Goal: Task Accomplishment & Management: Understand process/instructions

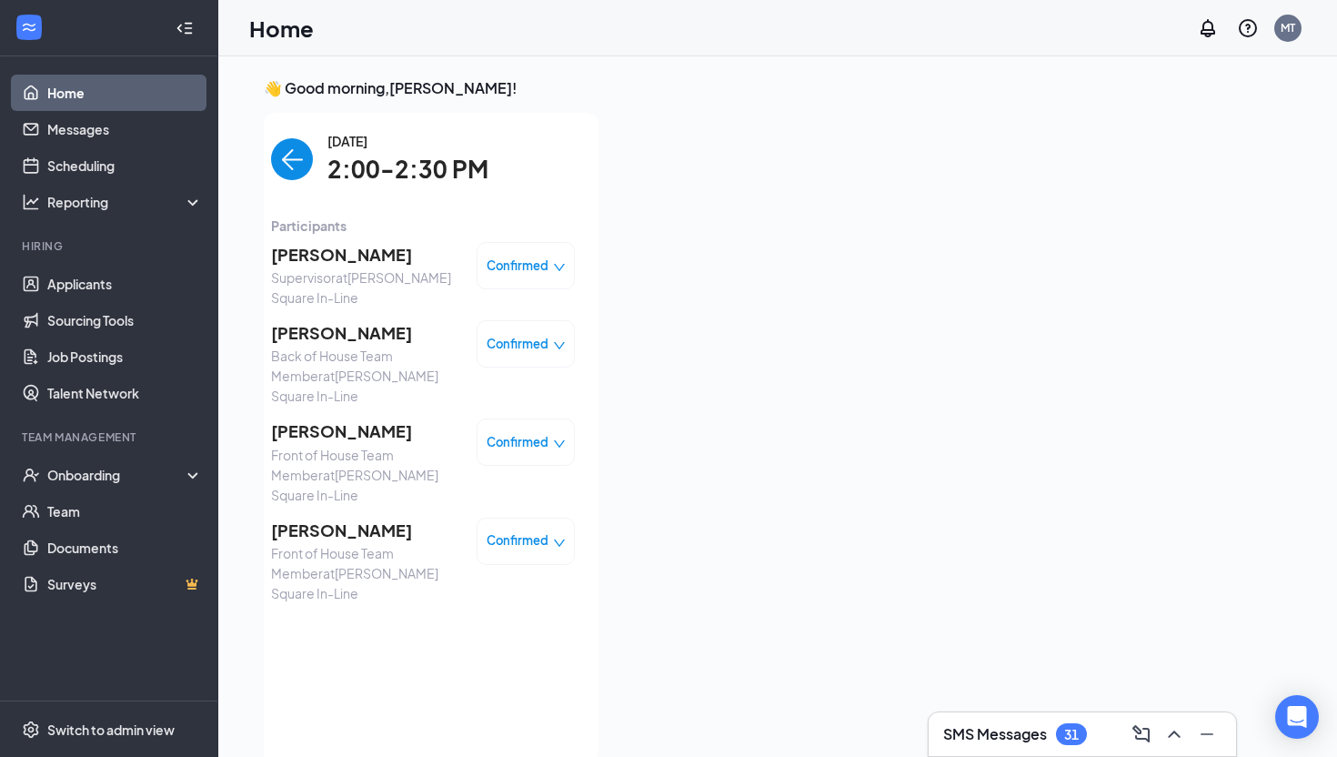
scroll to position [7, 0]
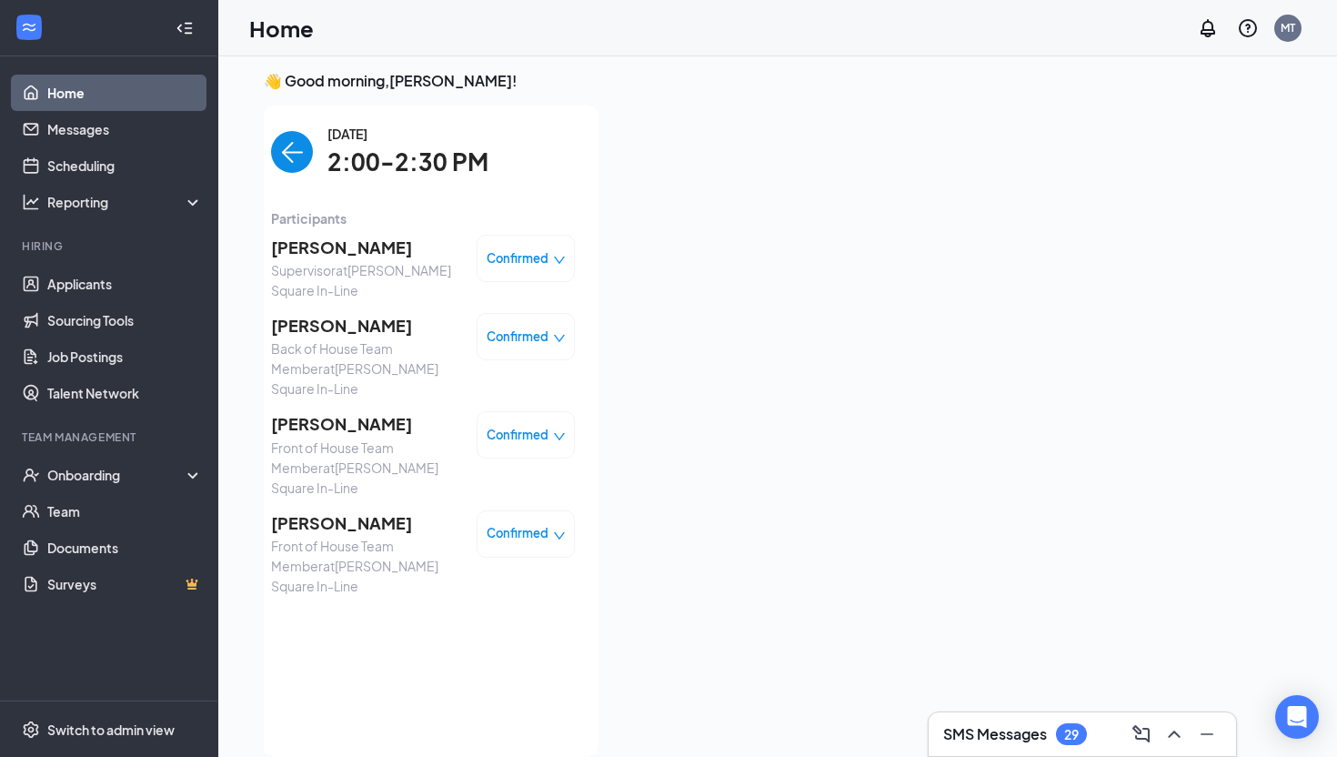
click at [447, 33] on div "Home MT" at bounding box center [777, 28] width 1119 height 56
click at [379, 27] on div "Home MT" at bounding box center [777, 28] width 1119 height 56
click at [99, 487] on div "Onboarding" at bounding box center [109, 475] width 218 height 36
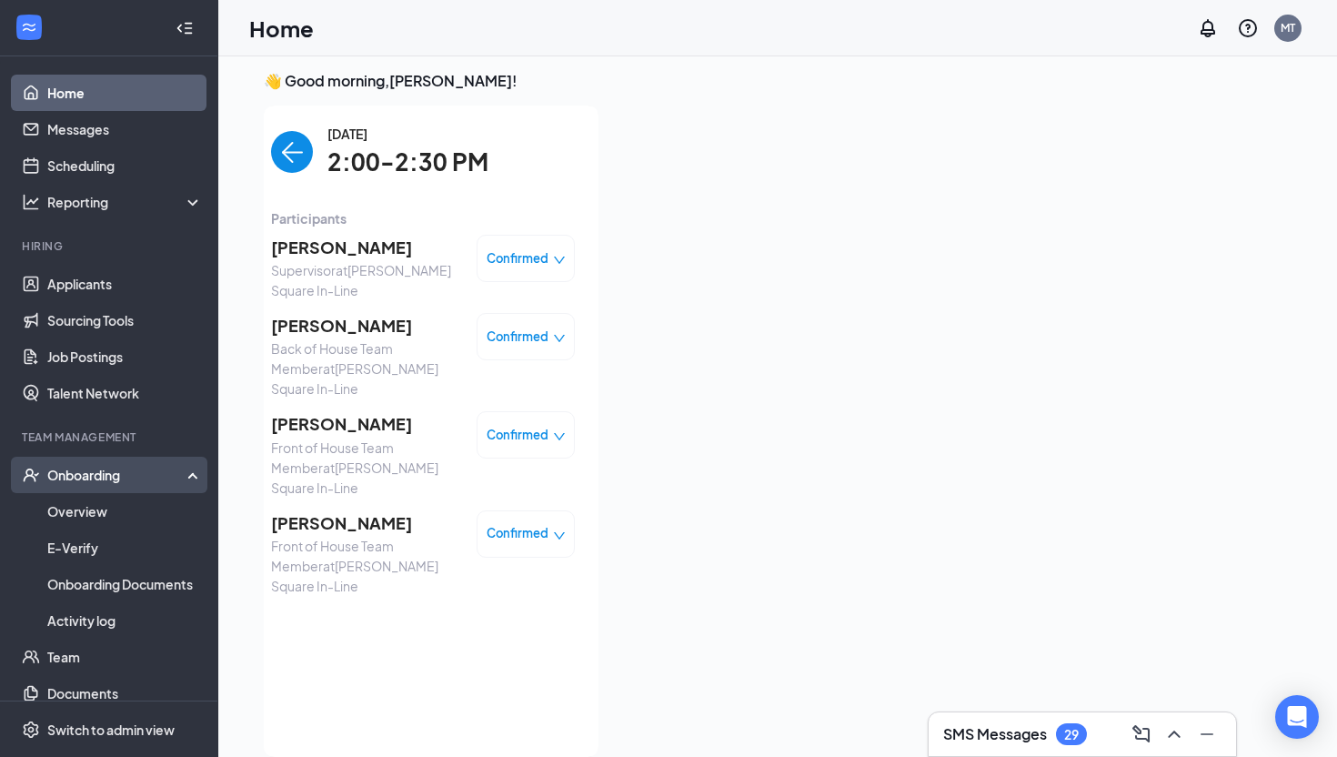
scroll to position [55, 0]
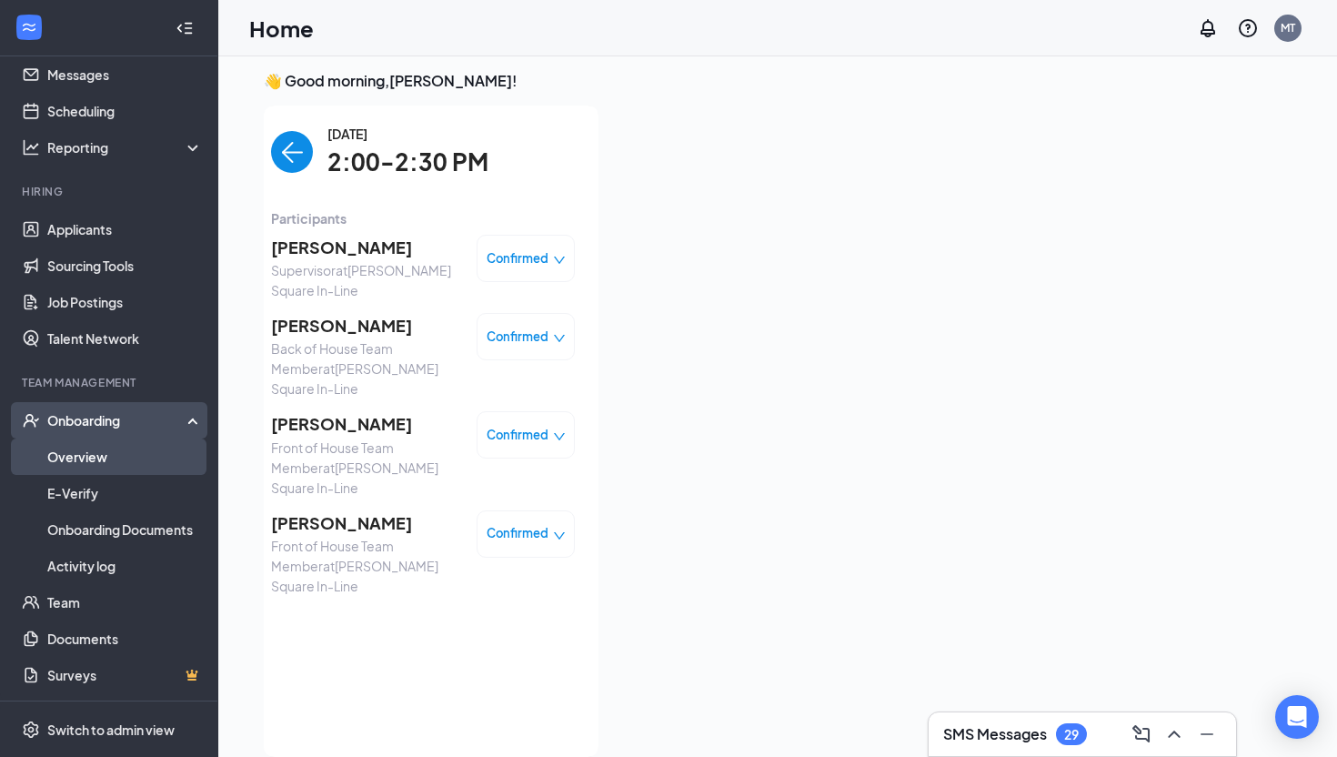
click at [128, 453] on link "Overview" at bounding box center [125, 456] width 156 height 36
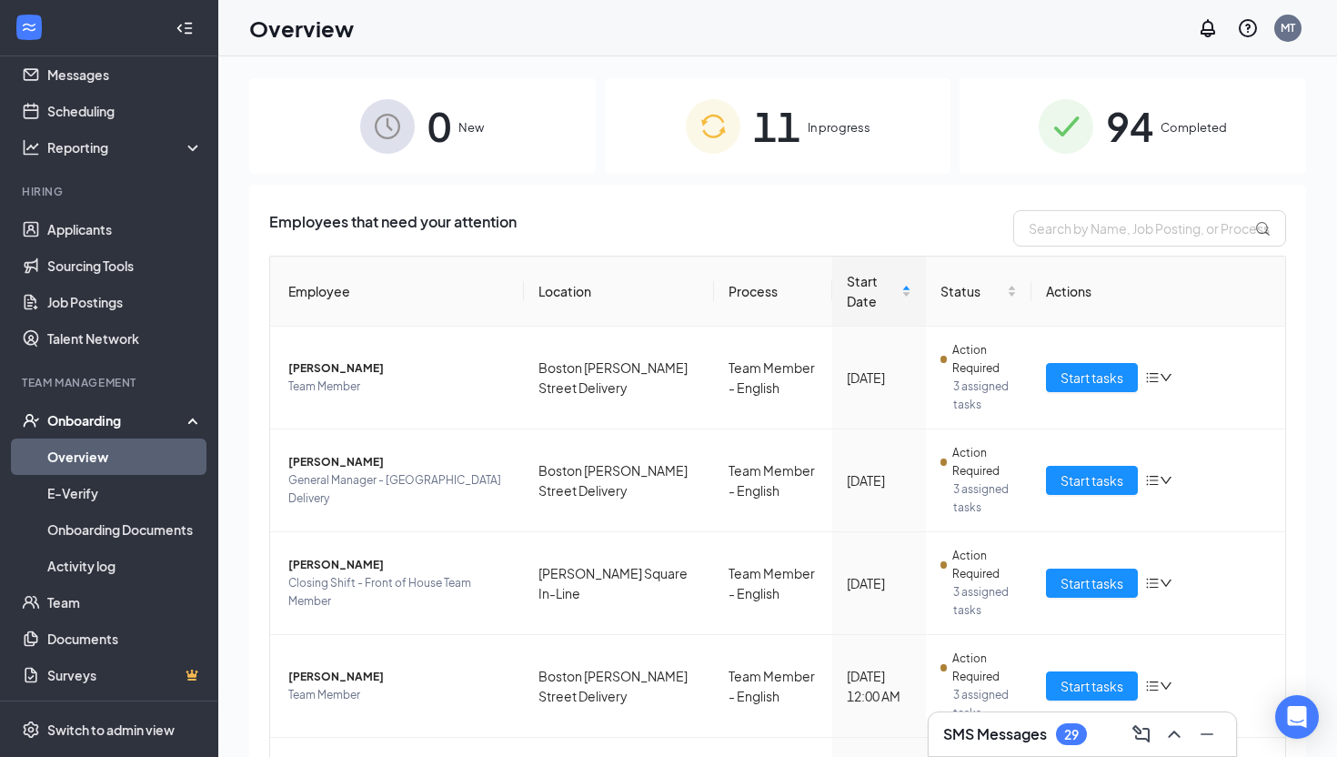
click at [843, 120] on span "In progress" at bounding box center [839, 127] width 63 height 18
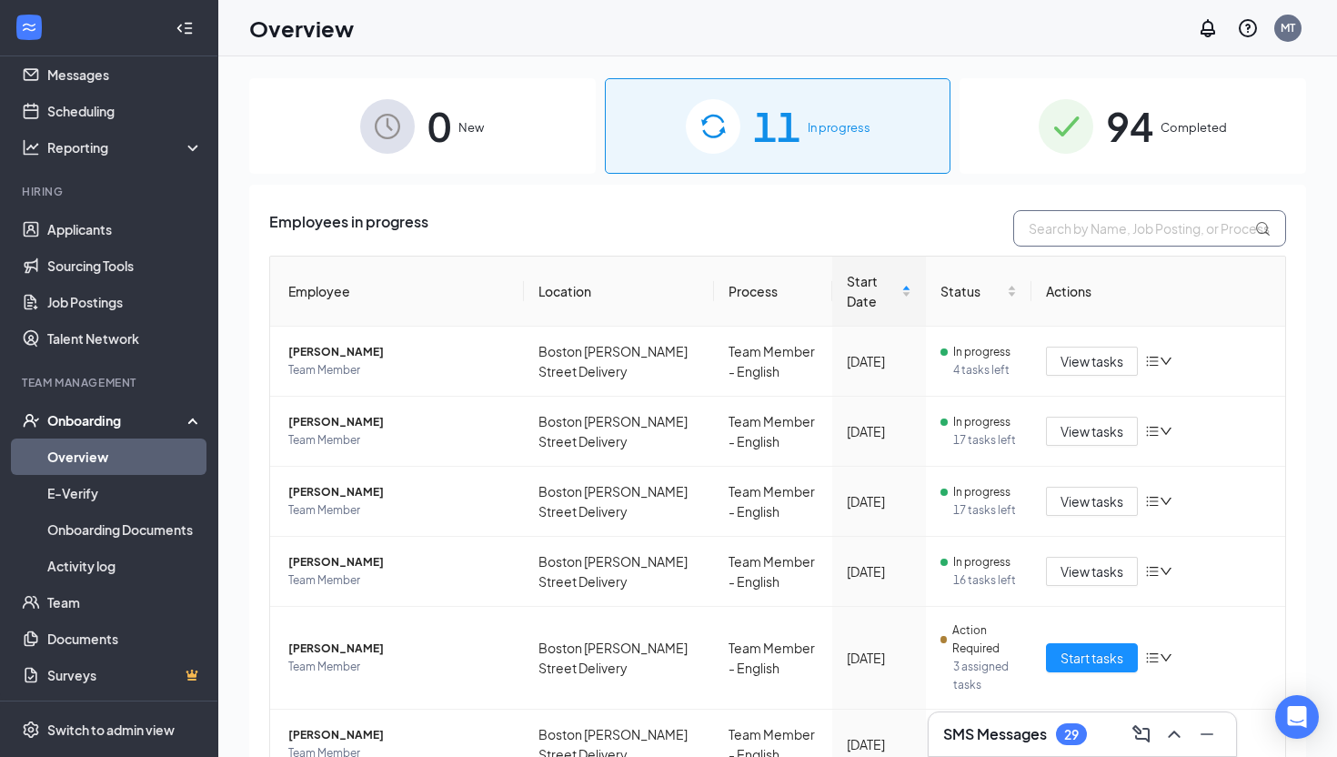
click at [1099, 227] on input "text" at bounding box center [1149, 228] width 273 height 36
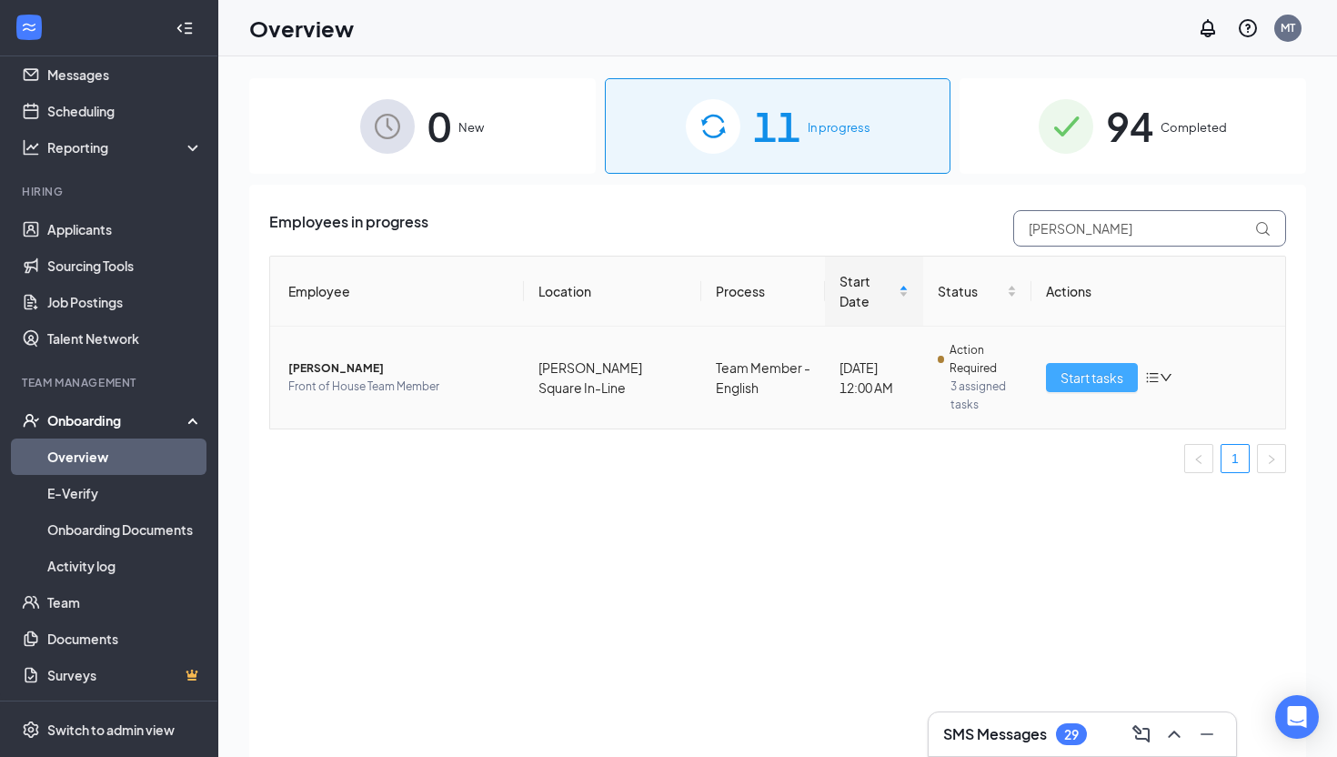
type input "[PERSON_NAME]"
click at [1100, 367] on span "Start tasks" at bounding box center [1091, 377] width 63 height 20
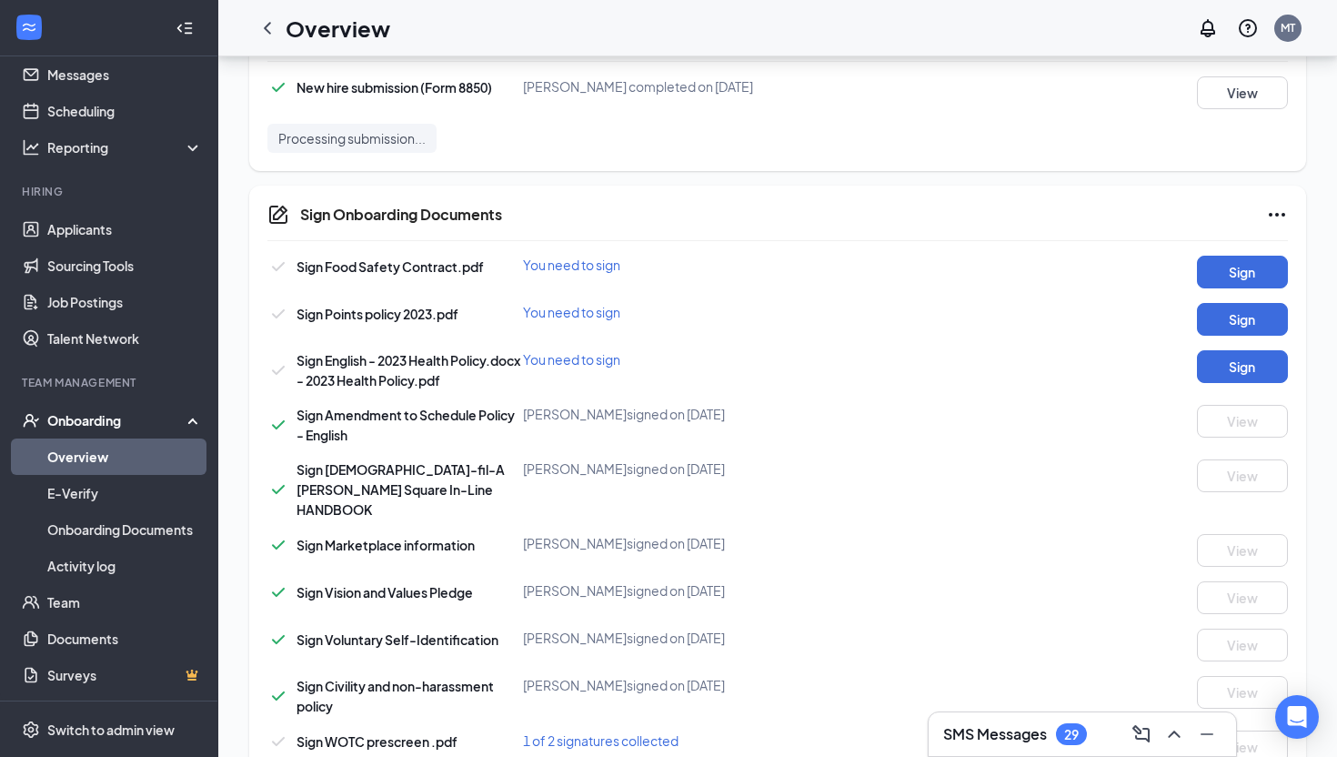
scroll to position [933, 0]
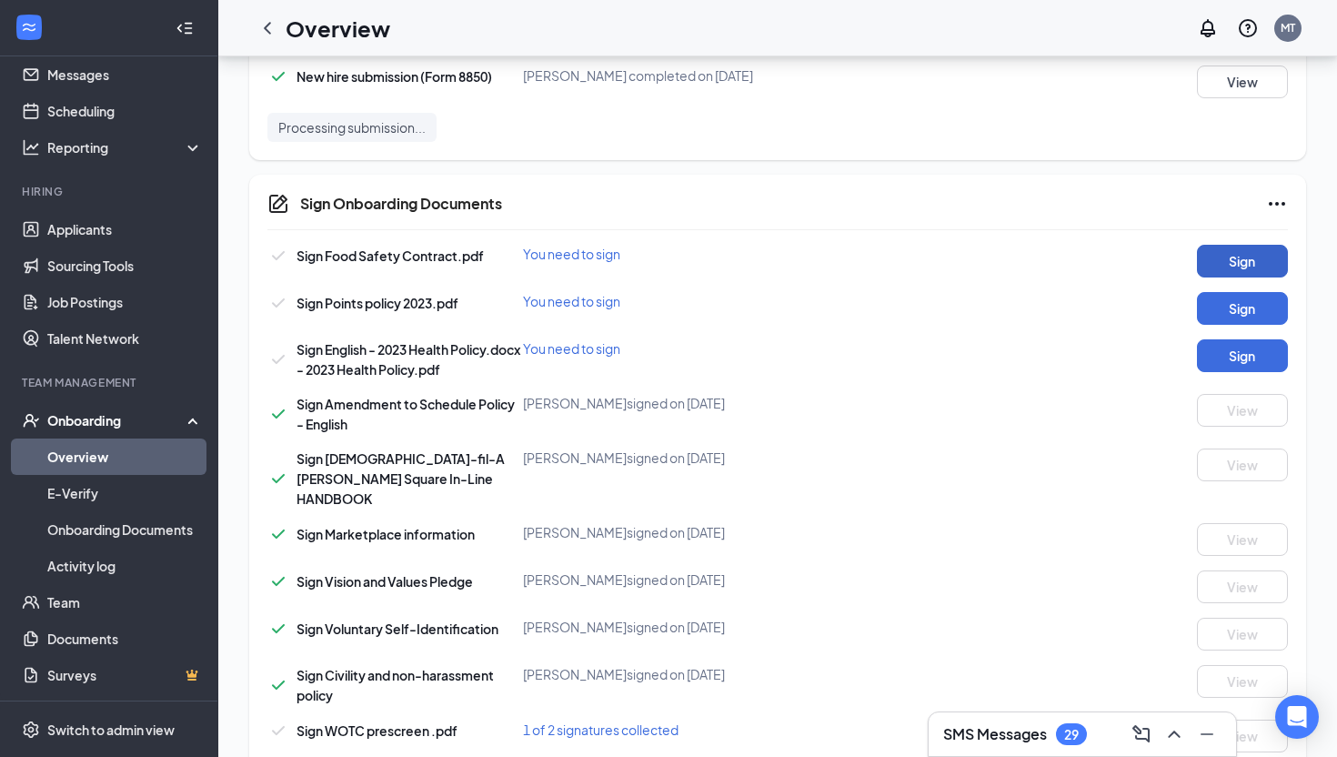
click at [1226, 260] on button "Sign" at bounding box center [1242, 261] width 91 height 33
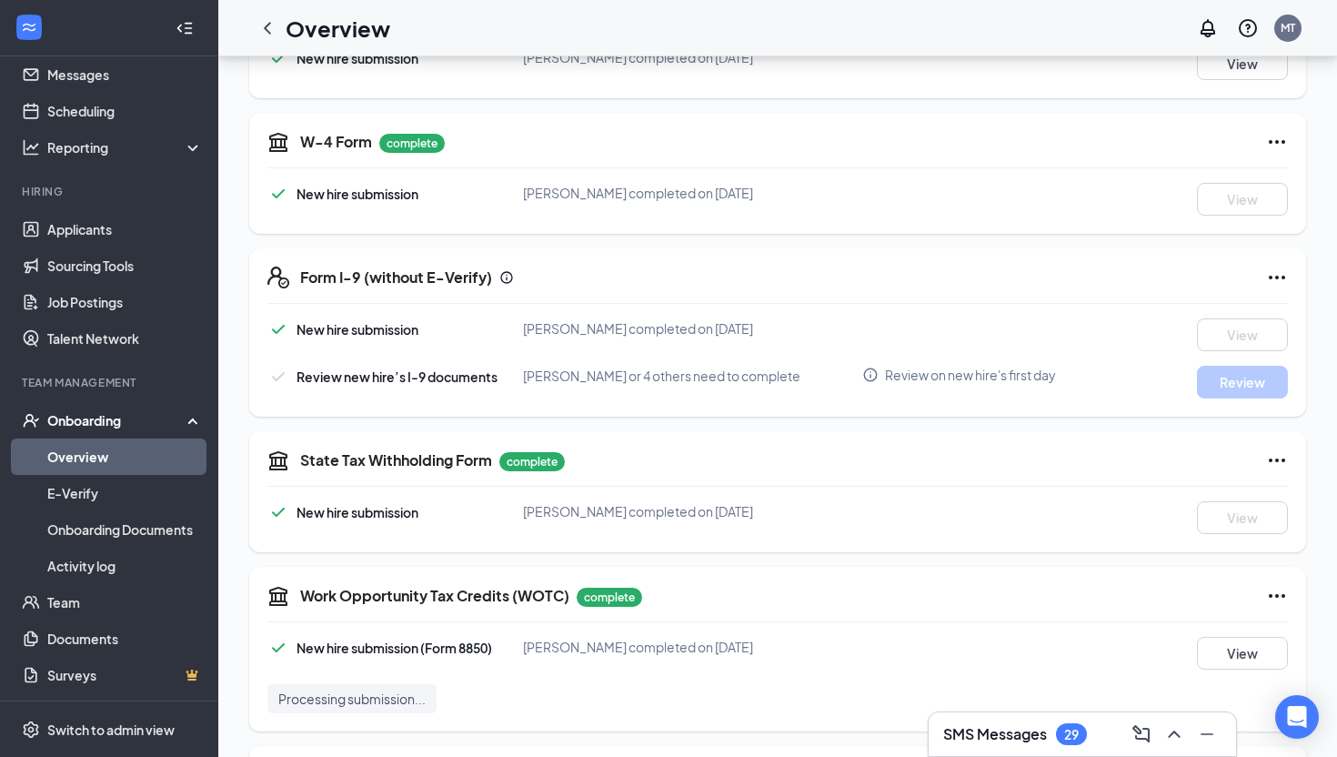
scroll to position [367, 0]
